Goal: Task Accomplishment & Management: Use online tool/utility

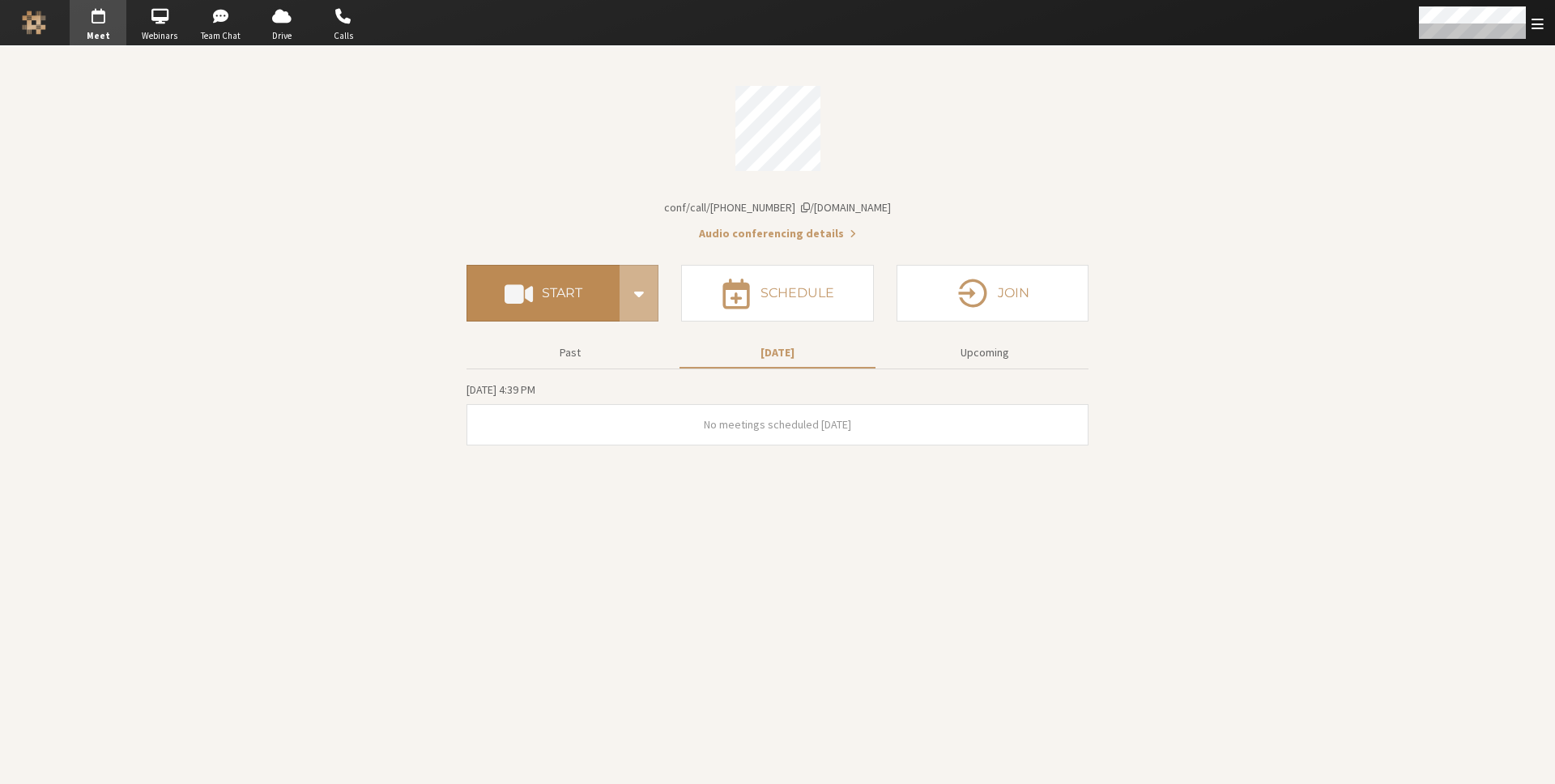
click at [545, 275] on button "Start" at bounding box center [543, 293] width 153 height 56
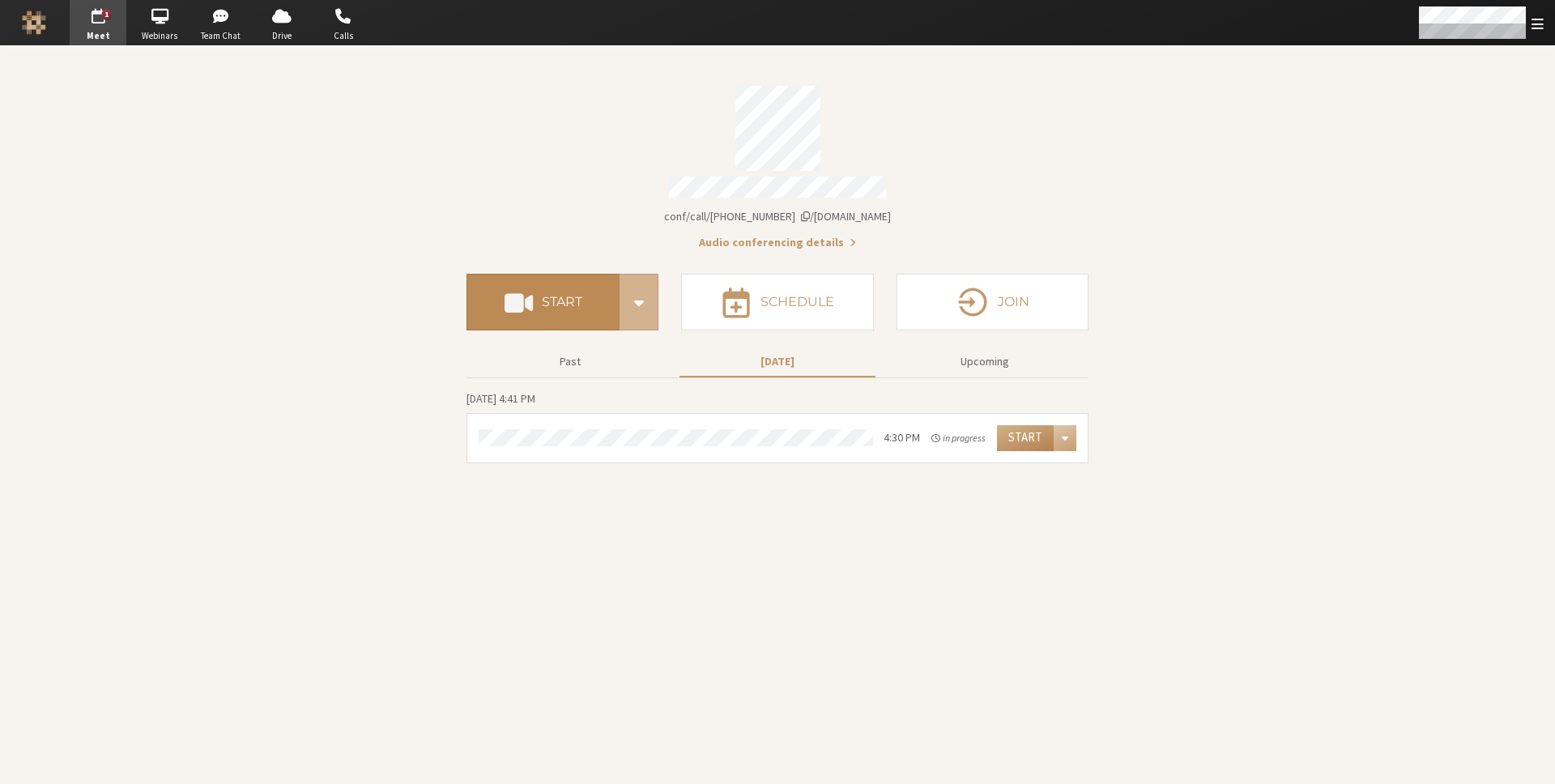
click at [546, 300] on h4 "Start" at bounding box center [562, 302] width 41 height 13
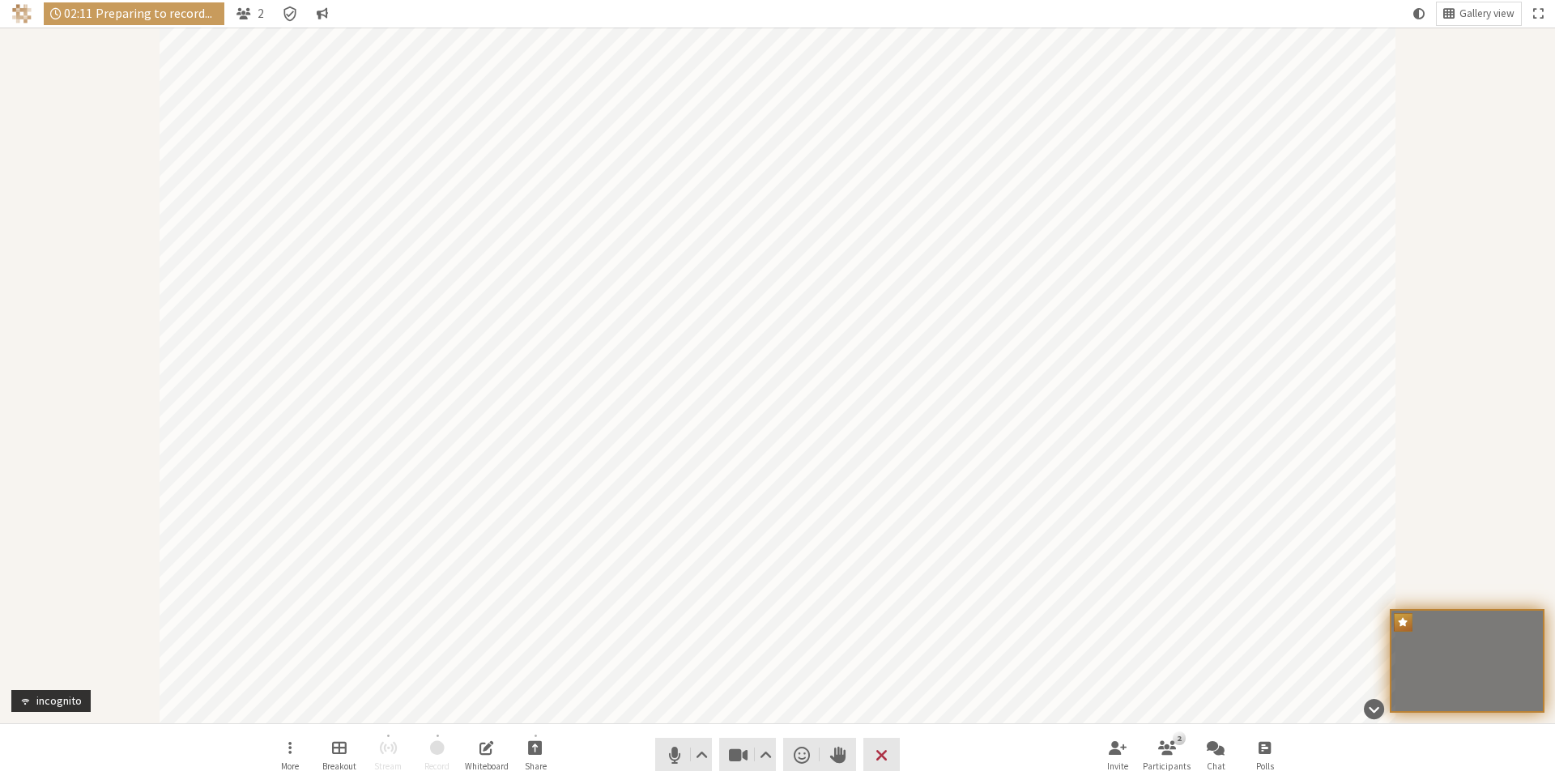
click at [101, 98] on div "Participant" at bounding box center [777, 375] width 1555 height 695
